Goal: Task Accomplishment & Management: Manage account settings

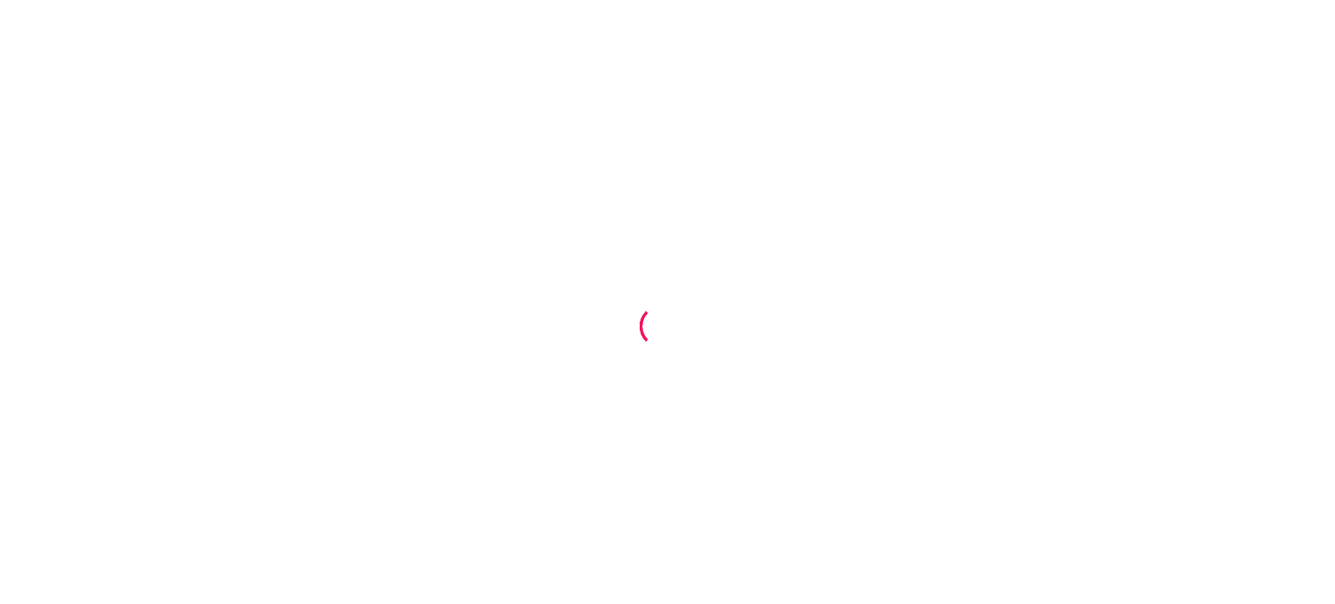
click at [452, 191] on div at bounding box center [667, 302] width 1335 height 604
click at [205, 25] on div at bounding box center [667, 302] width 1335 height 604
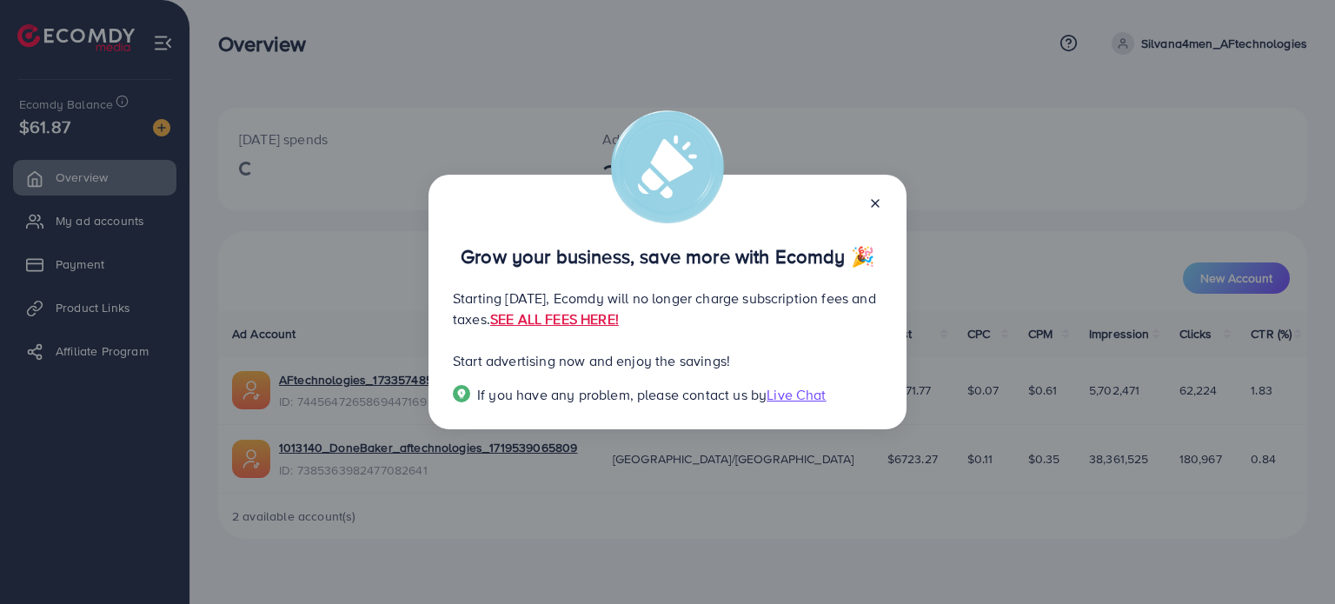
click at [873, 202] on line at bounding box center [875, 203] width 7 height 7
